Goal: Participate in discussion: Engage in conversation with other users on a specific topic

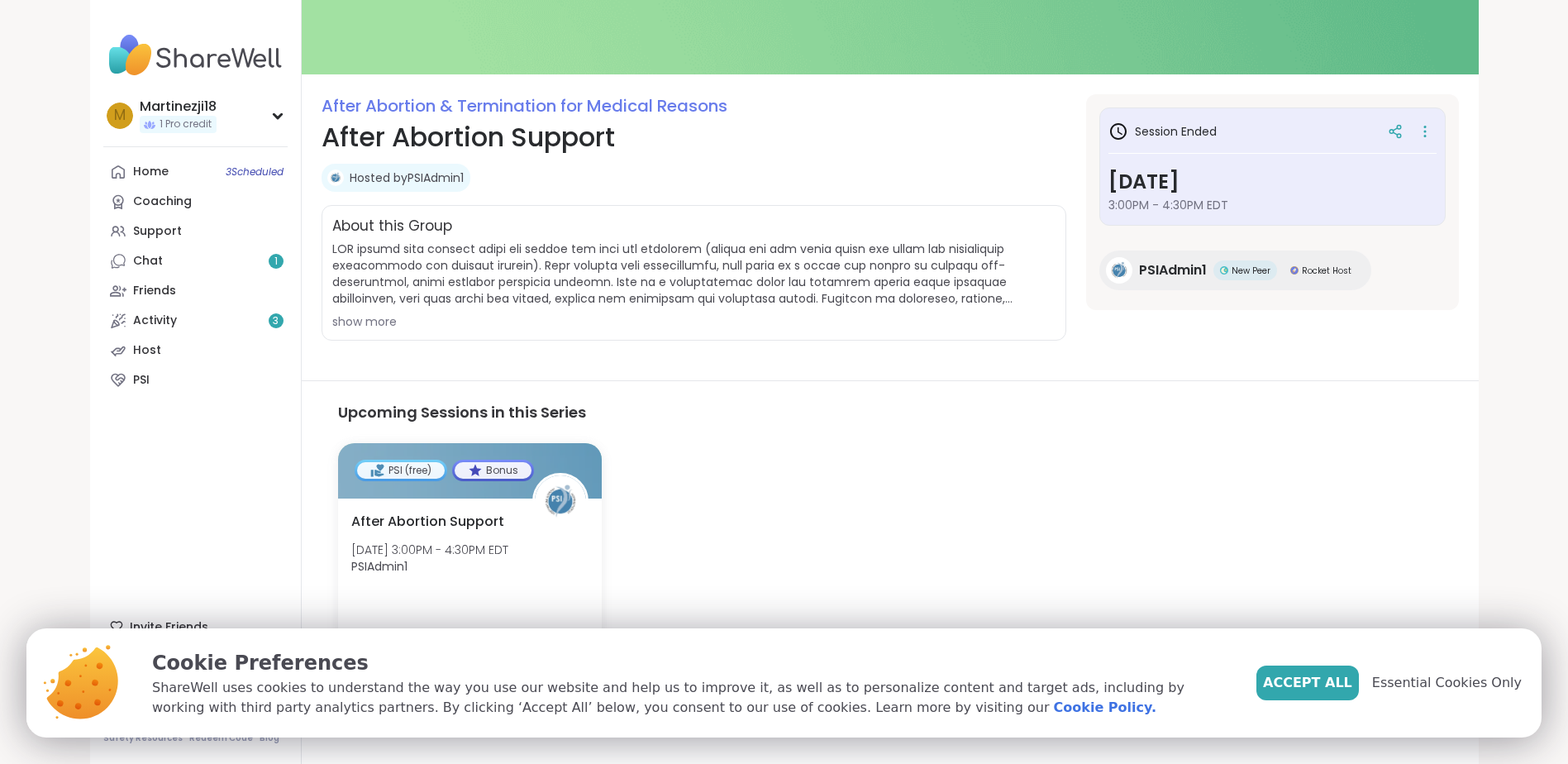
scroll to position [142, 0]
click at [1337, 677] on span "Accept All" at bounding box center [1308, 683] width 90 height 20
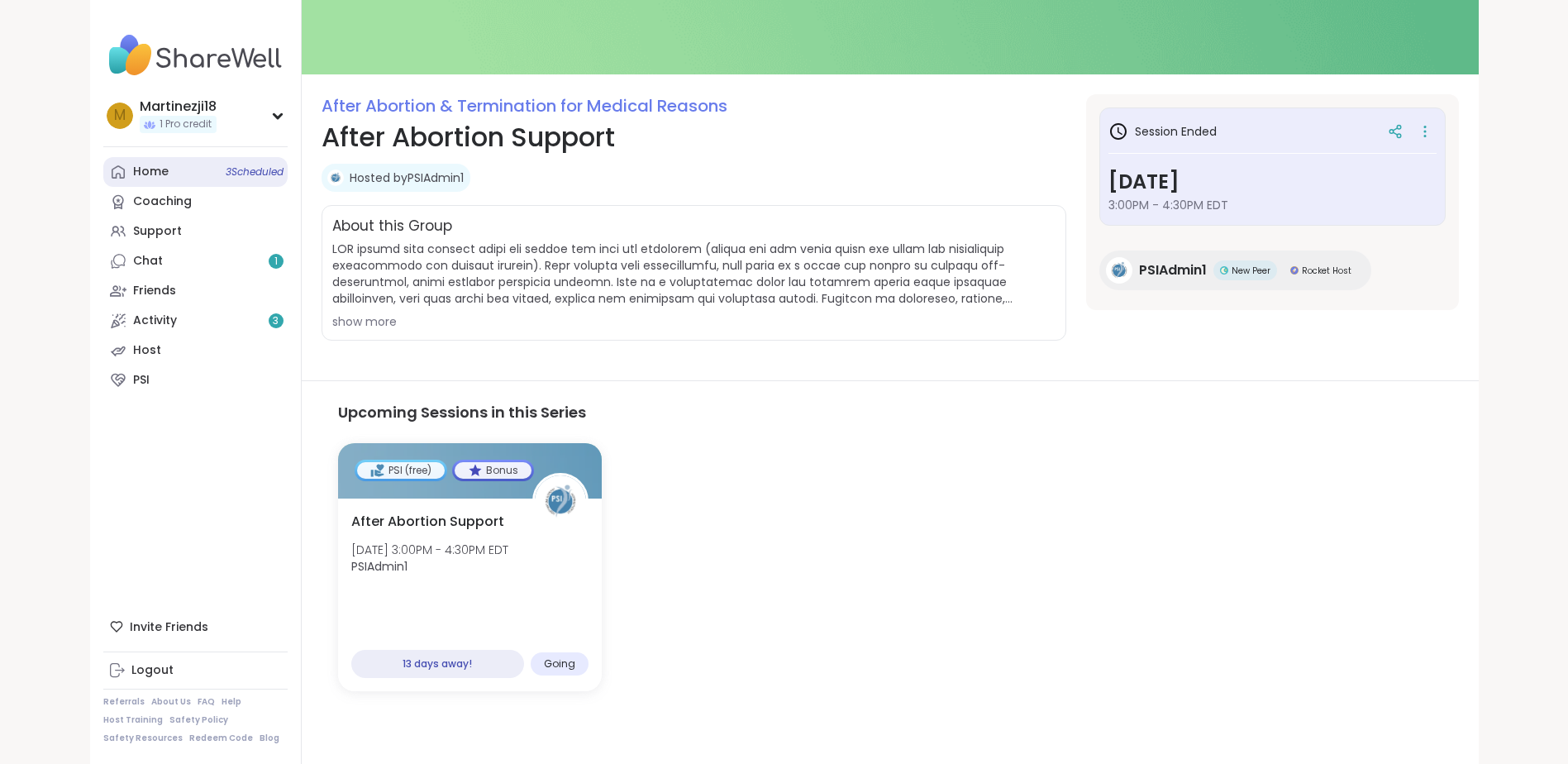
click at [199, 167] on link "Home 3 Scheduled" at bounding box center [195, 172] width 184 height 30
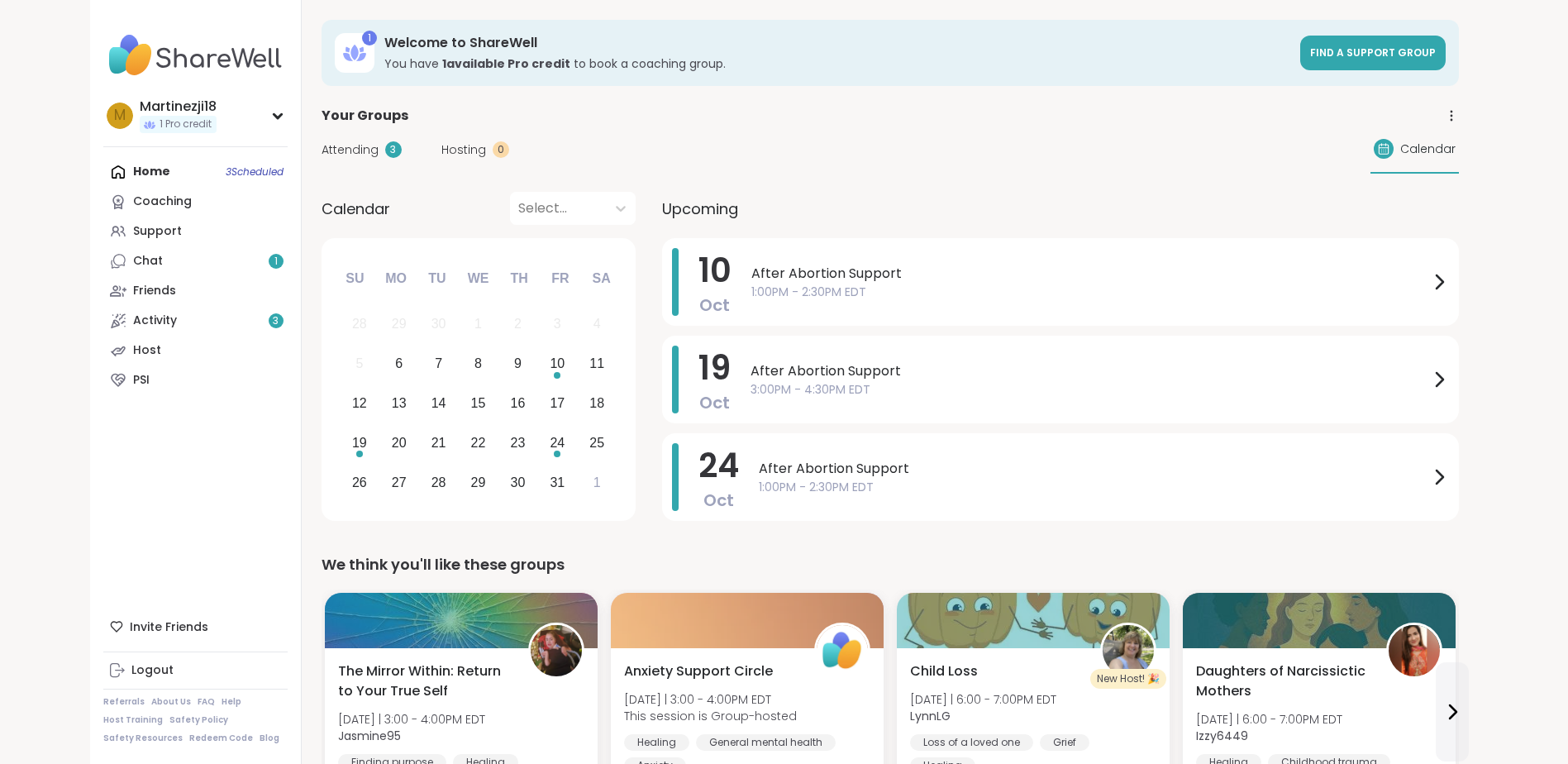
click at [143, 166] on div "Home 3 Scheduled Coaching Support Chat 1 Friends Activity 3 Host PSI" at bounding box center [195, 276] width 184 height 238
click at [587, 206] on div at bounding box center [558, 208] width 80 height 23
click at [563, 287] on div "[DATE]" at bounding box center [572, 285] width 125 height 33
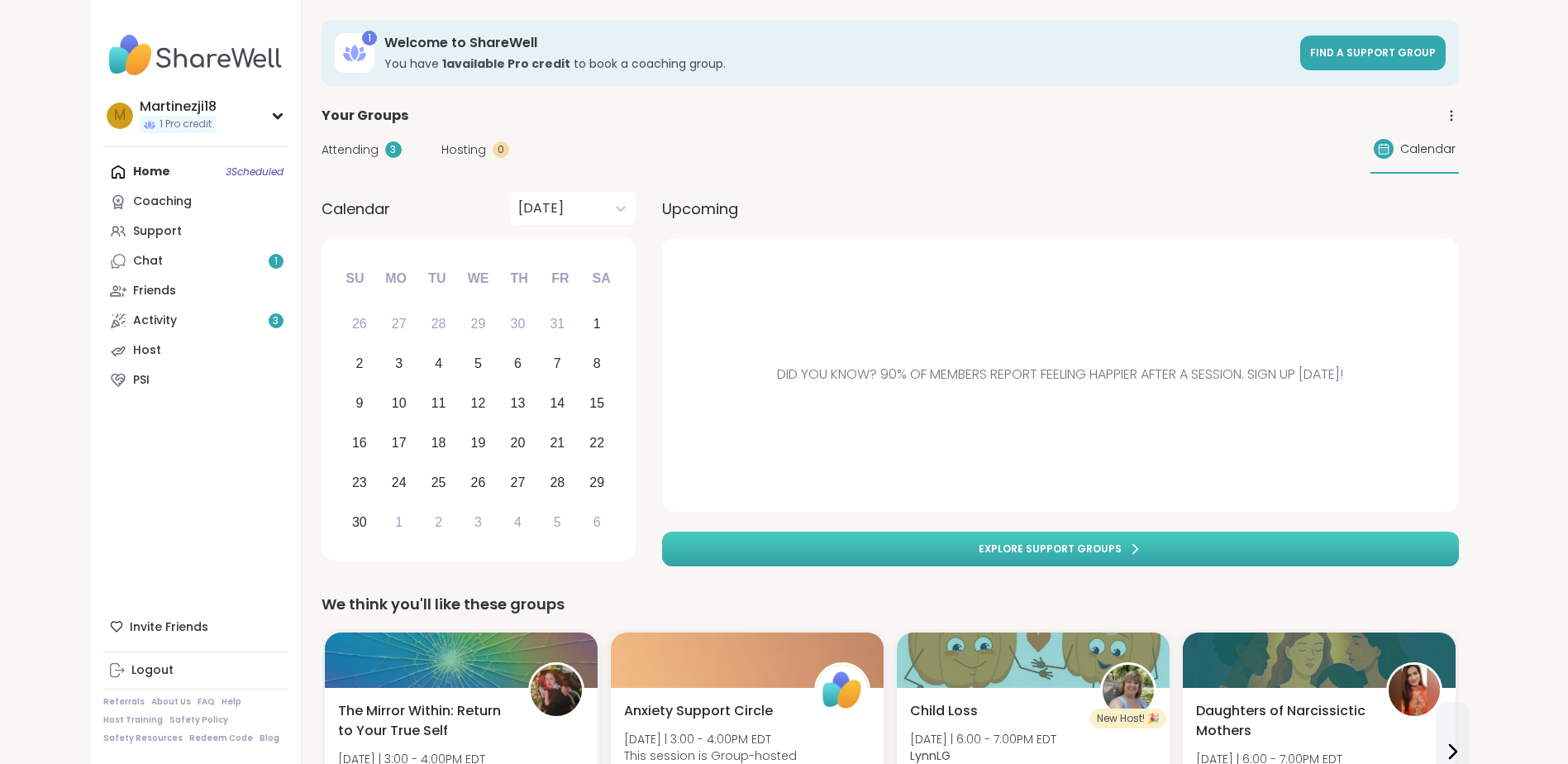
click at [1017, 546] on span "Explore support groups" at bounding box center [1050, 549] width 143 height 15
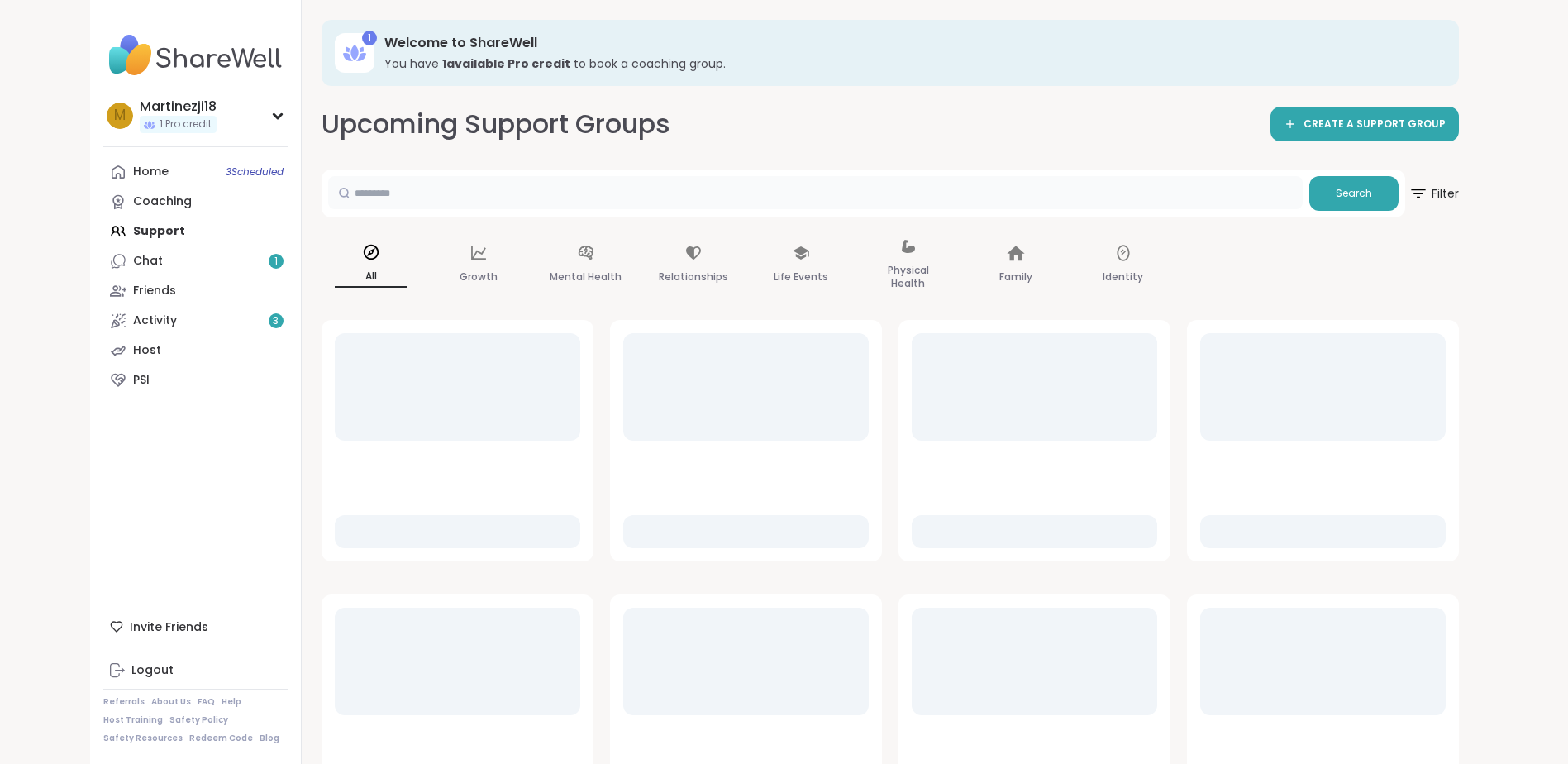
click at [451, 203] on input "text" at bounding box center [815, 192] width 974 height 33
type input "**********"
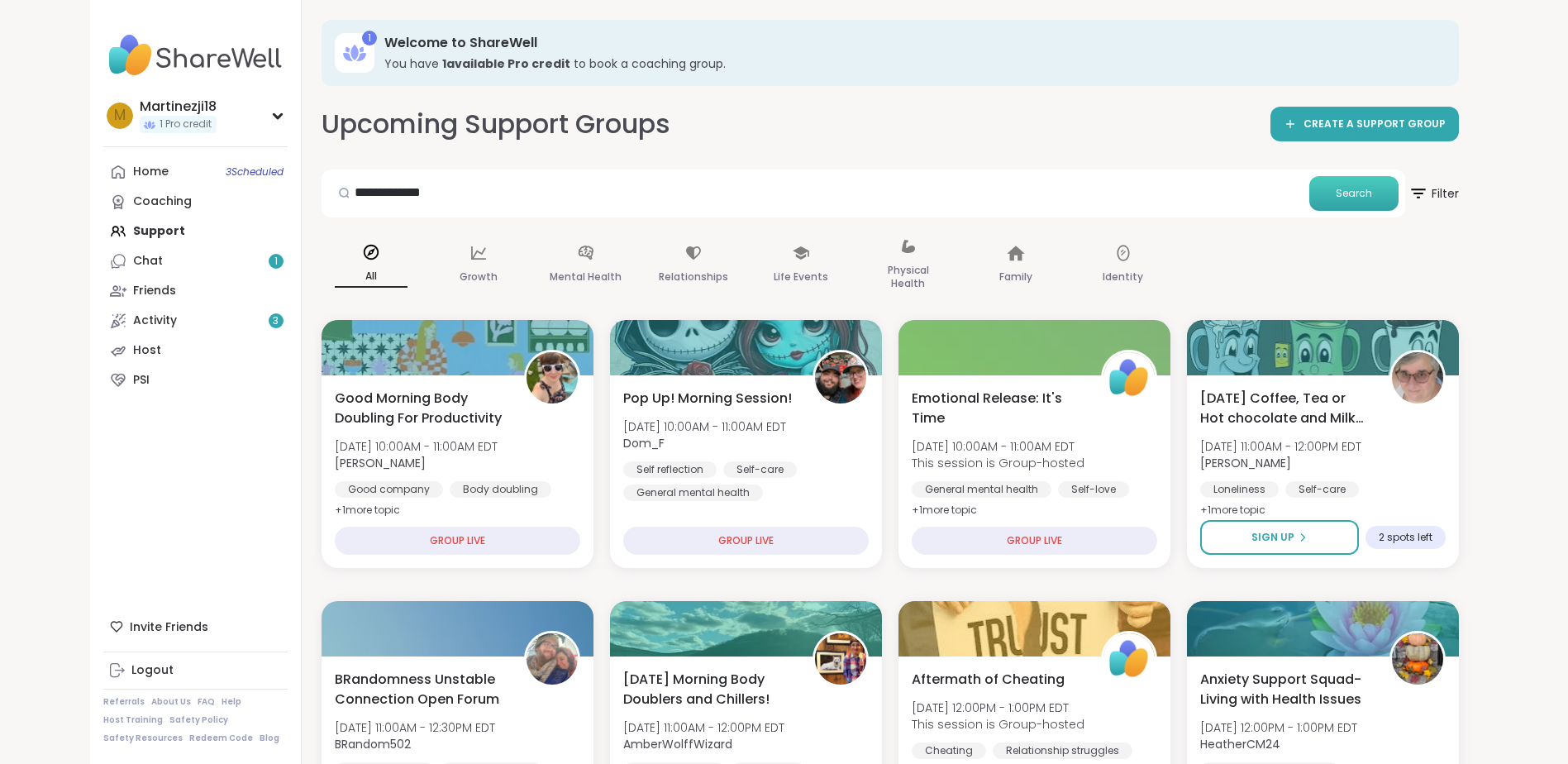
click at [1362, 207] on button "Search" at bounding box center [1354, 193] width 90 height 35
